Goal: Navigation & Orientation: Find specific page/section

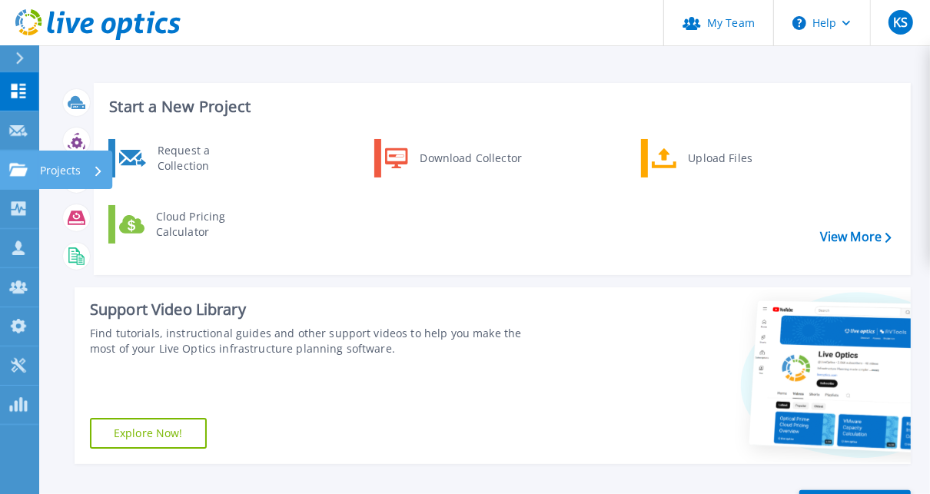
click at [58, 172] on p "Projects" at bounding box center [60, 171] width 41 height 40
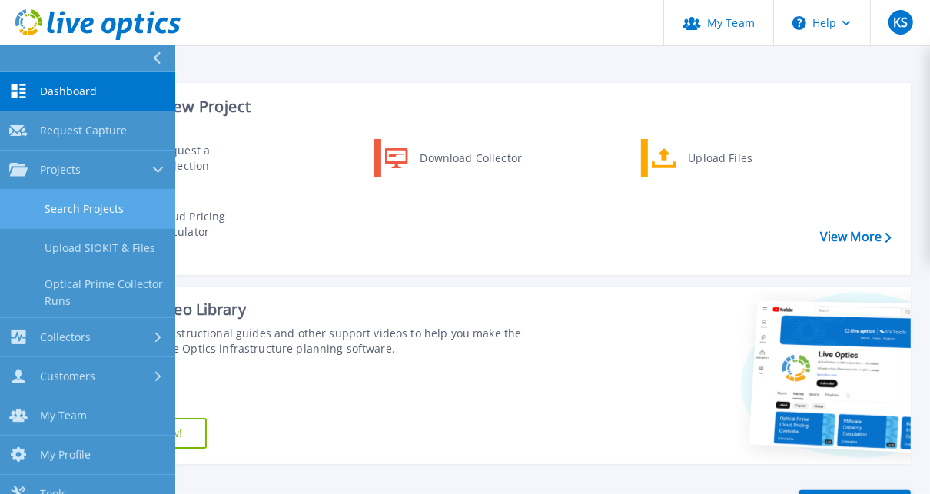
click at [80, 209] on link "Search Projects" at bounding box center [87, 209] width 175 height 39
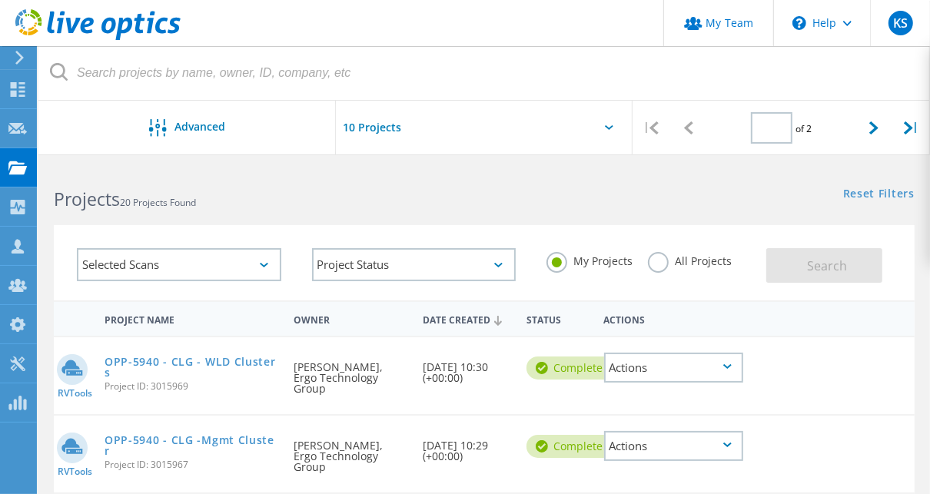
type input "1"
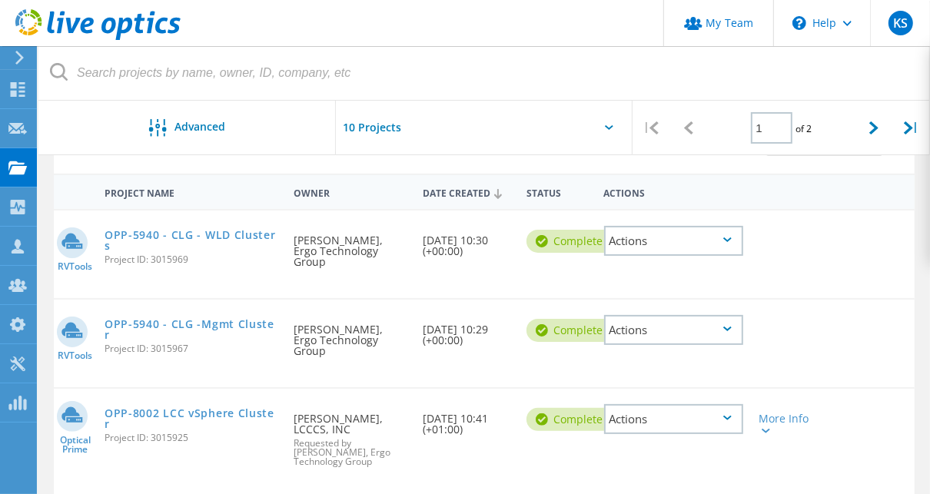
scroll to position [158, 0]
